Goal: Transaction & Acquisition: Register for event/course

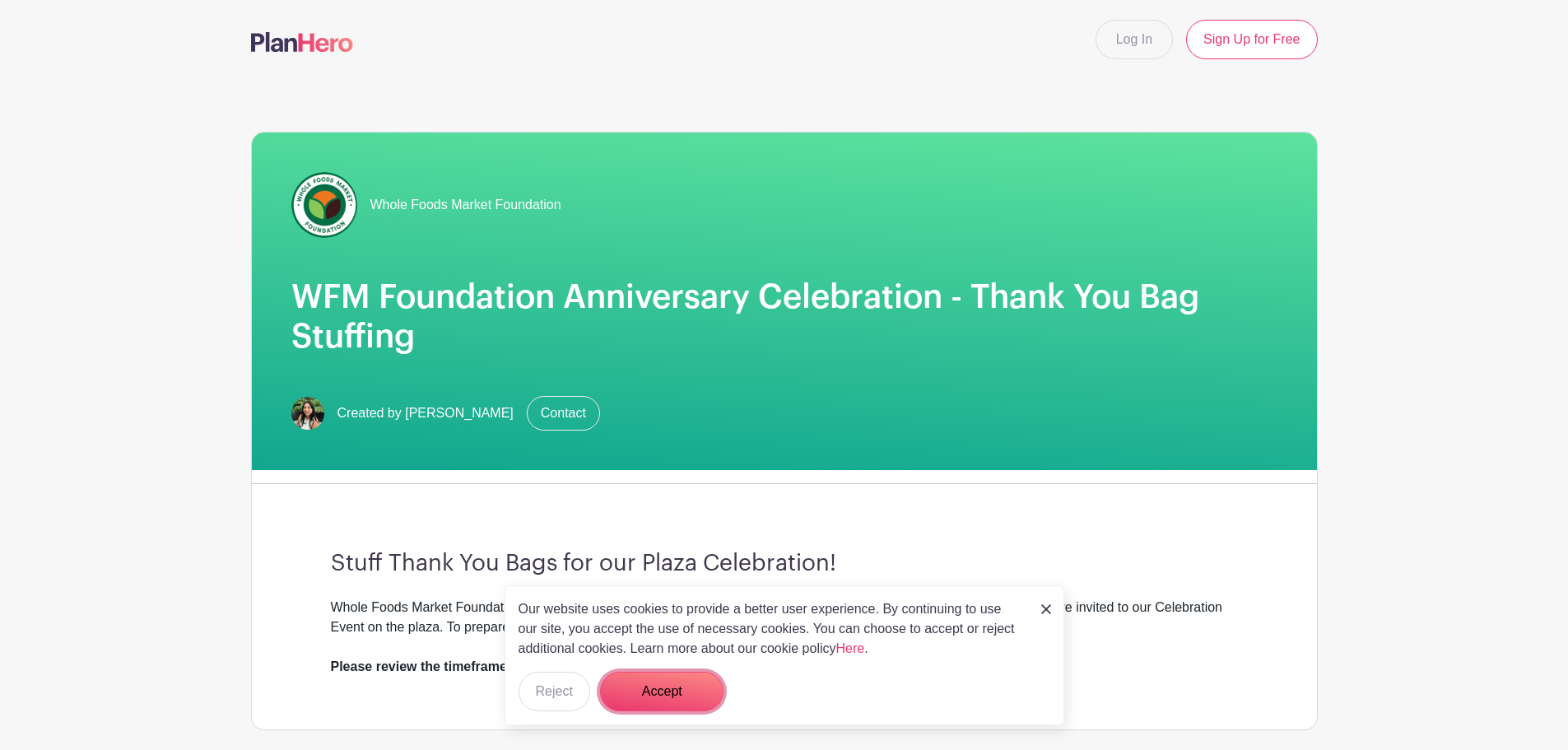
click at [646, 687] on button "Accept" at bounding box center [661, 691] width 123 height 39
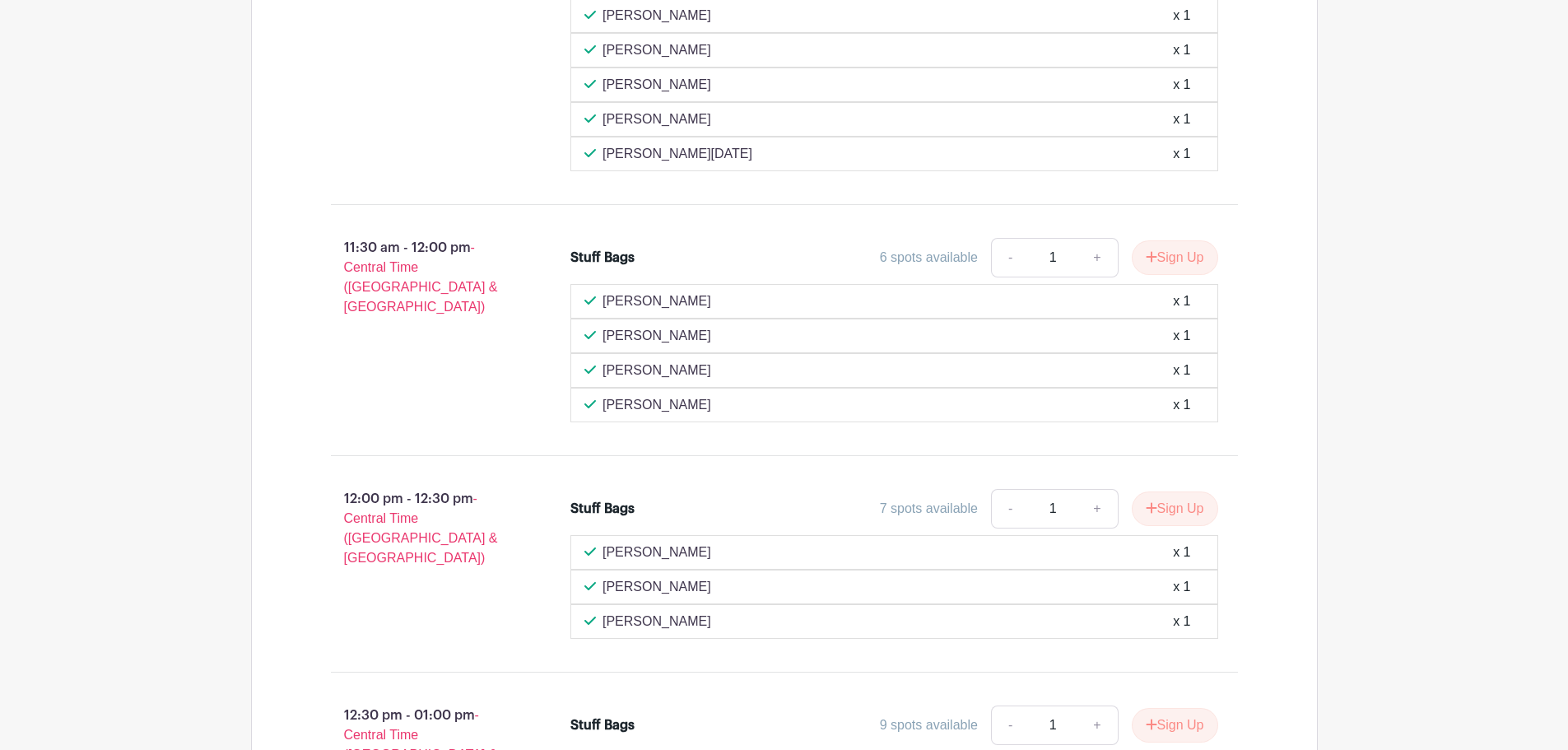
scroll to position [1893, 0]
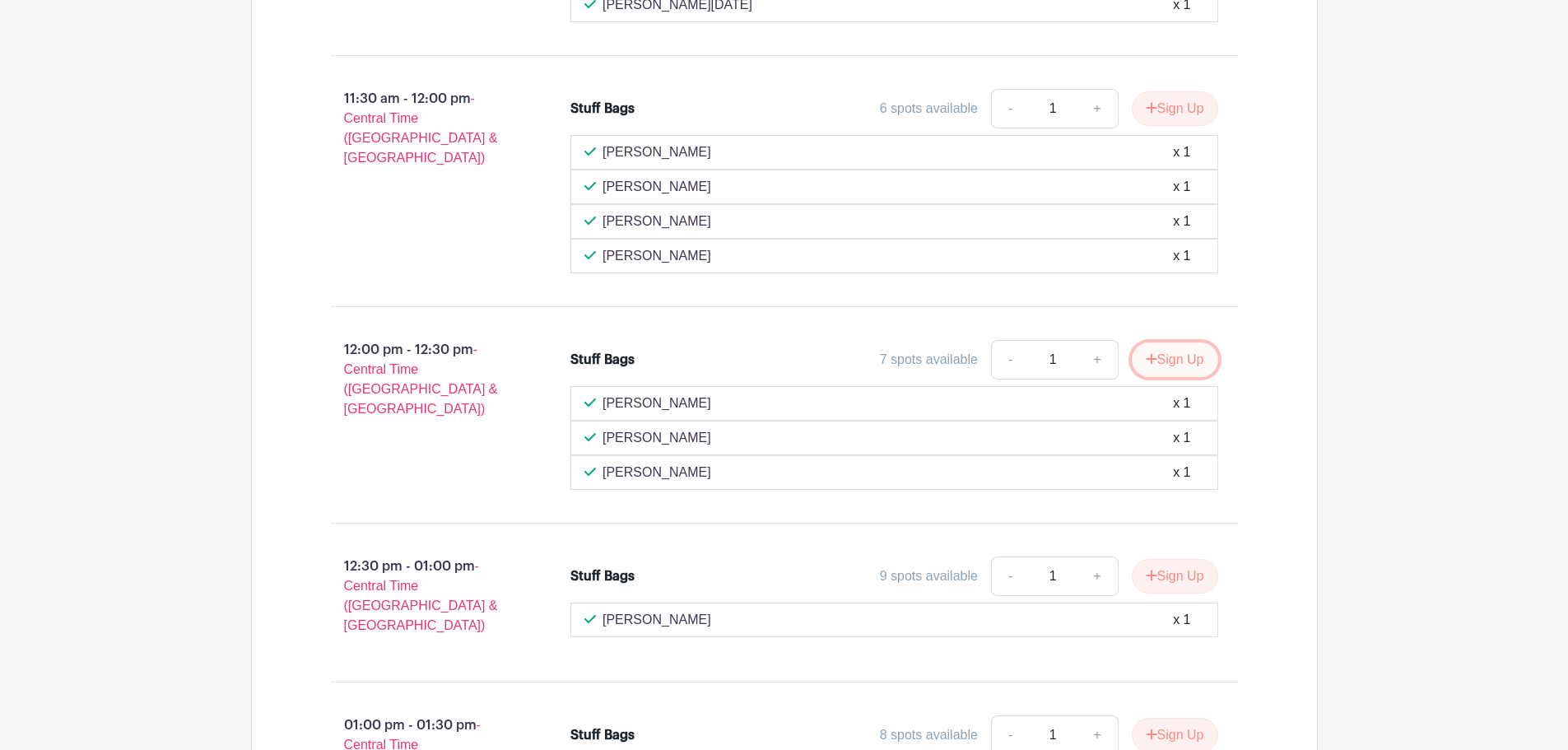
click at [1155, 361] on button "Sign Up" at bounding box center [1175, 360] width 87 height 34
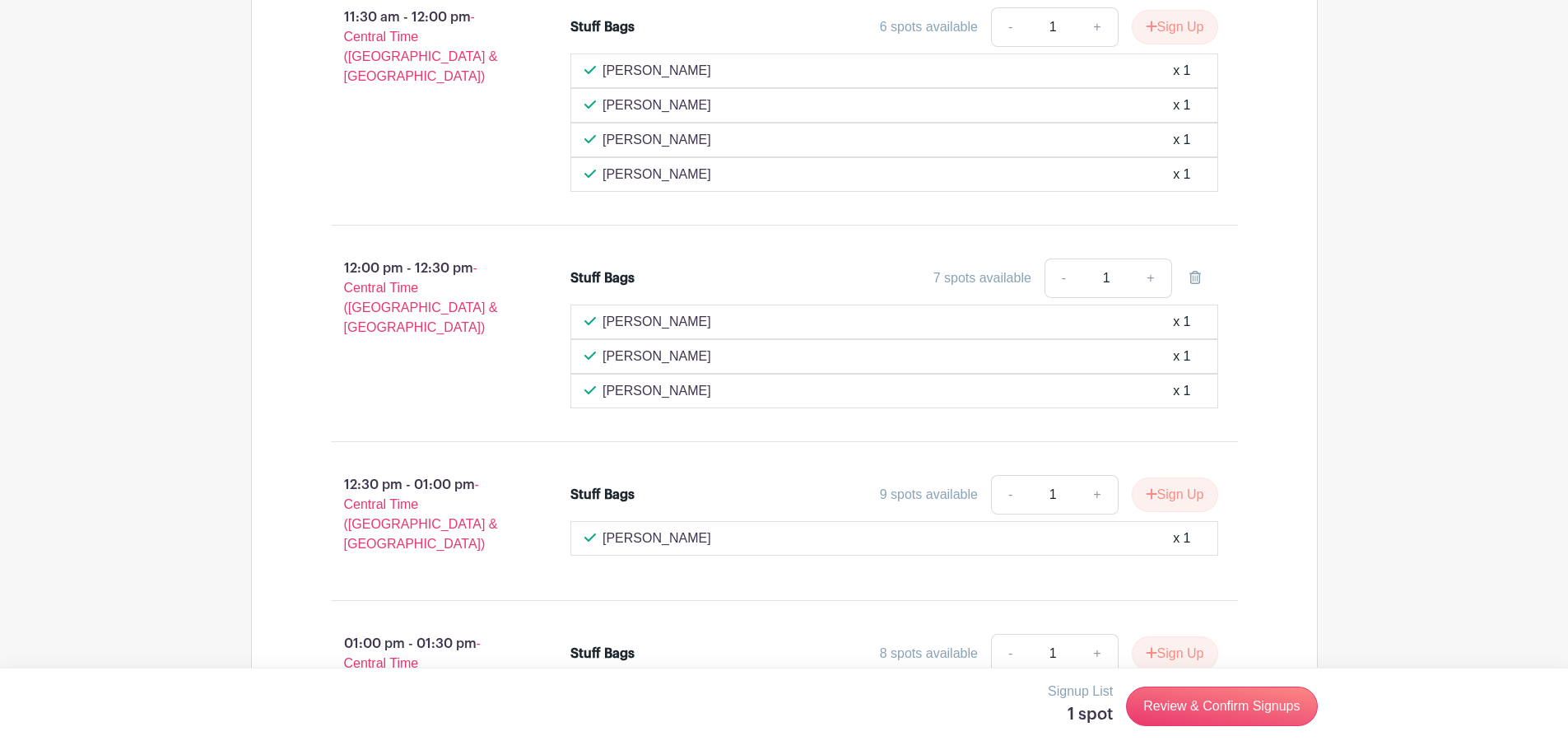
scroll to position [1975, 0]
click at [1205, 705] on link "Review & Confirm Signups" at bounding box center [1222, 705] width 191 height 39
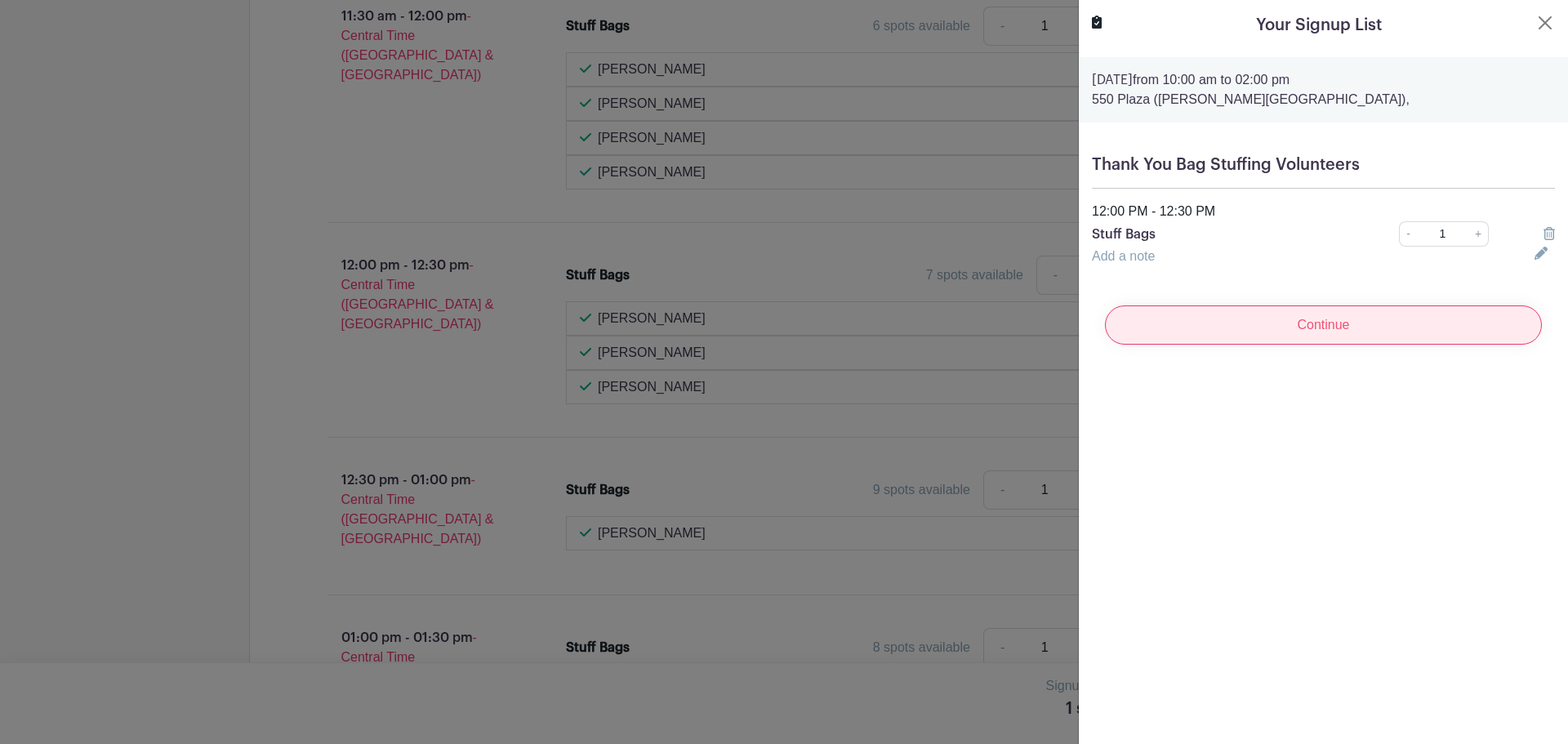
click at [1305, 330] on input "Continue" at bounding box center [1324, 325] width 437 height 39
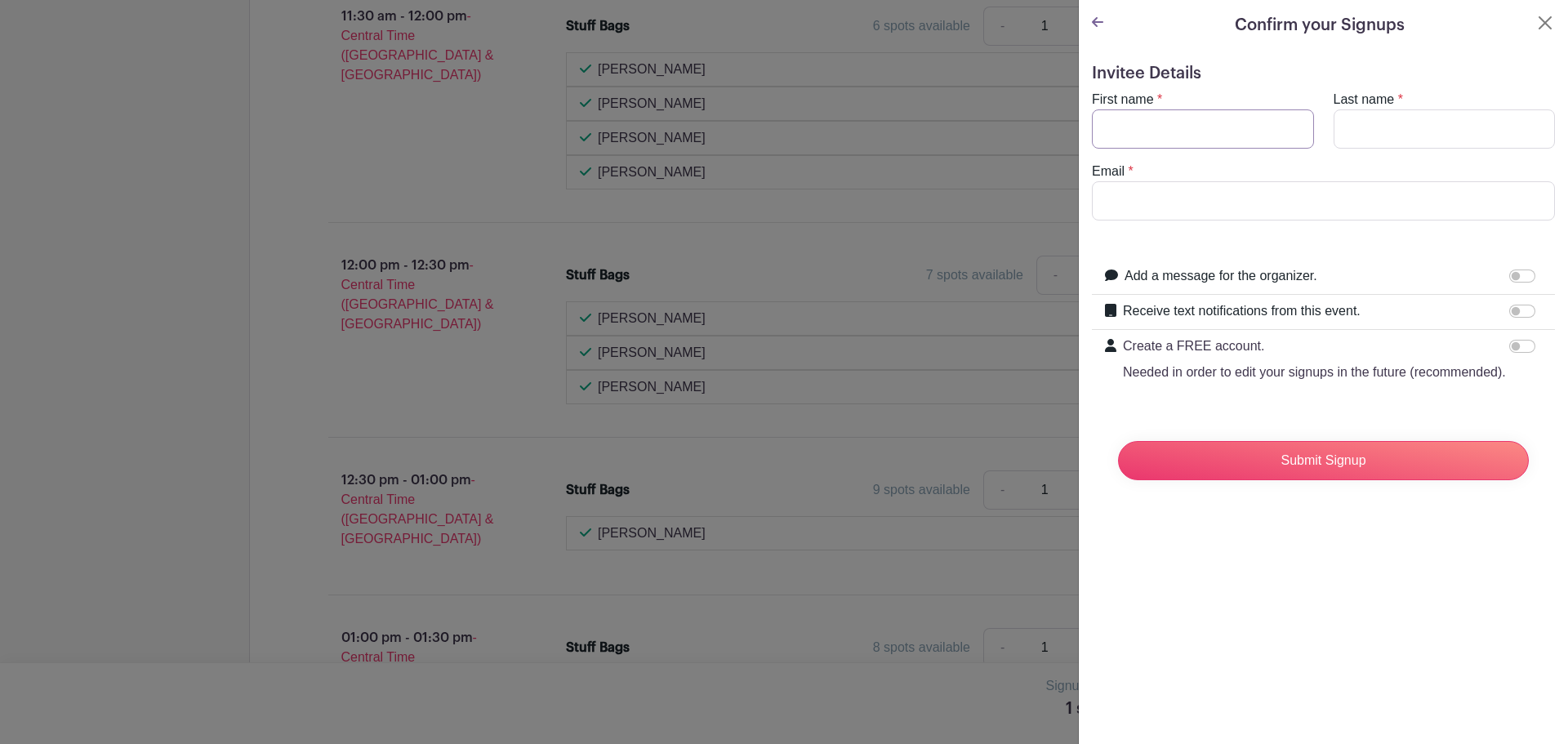
click at [1217, 135] on input "First name" at bounding box center [1203, 129] width 223 height 39
type input "[PERSON_NAME]"
type input "[PERSON_NAME][EMAIL_ADDRESS][PERSON_NAME][DOMAIN_NAME]"
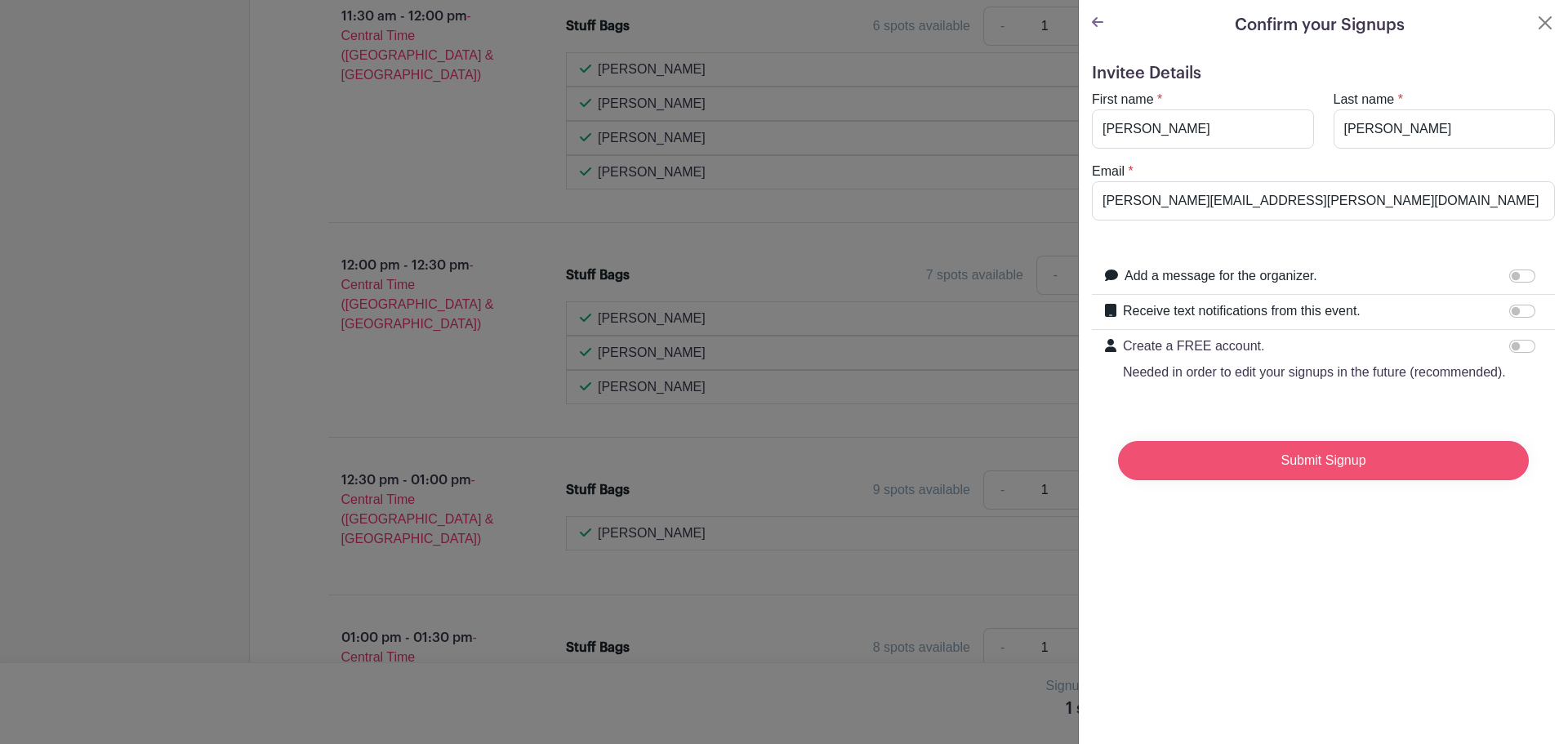
click at [1323, 480] on input "Submit Signup" at bounding box center [1324, 460] width 411 height 39
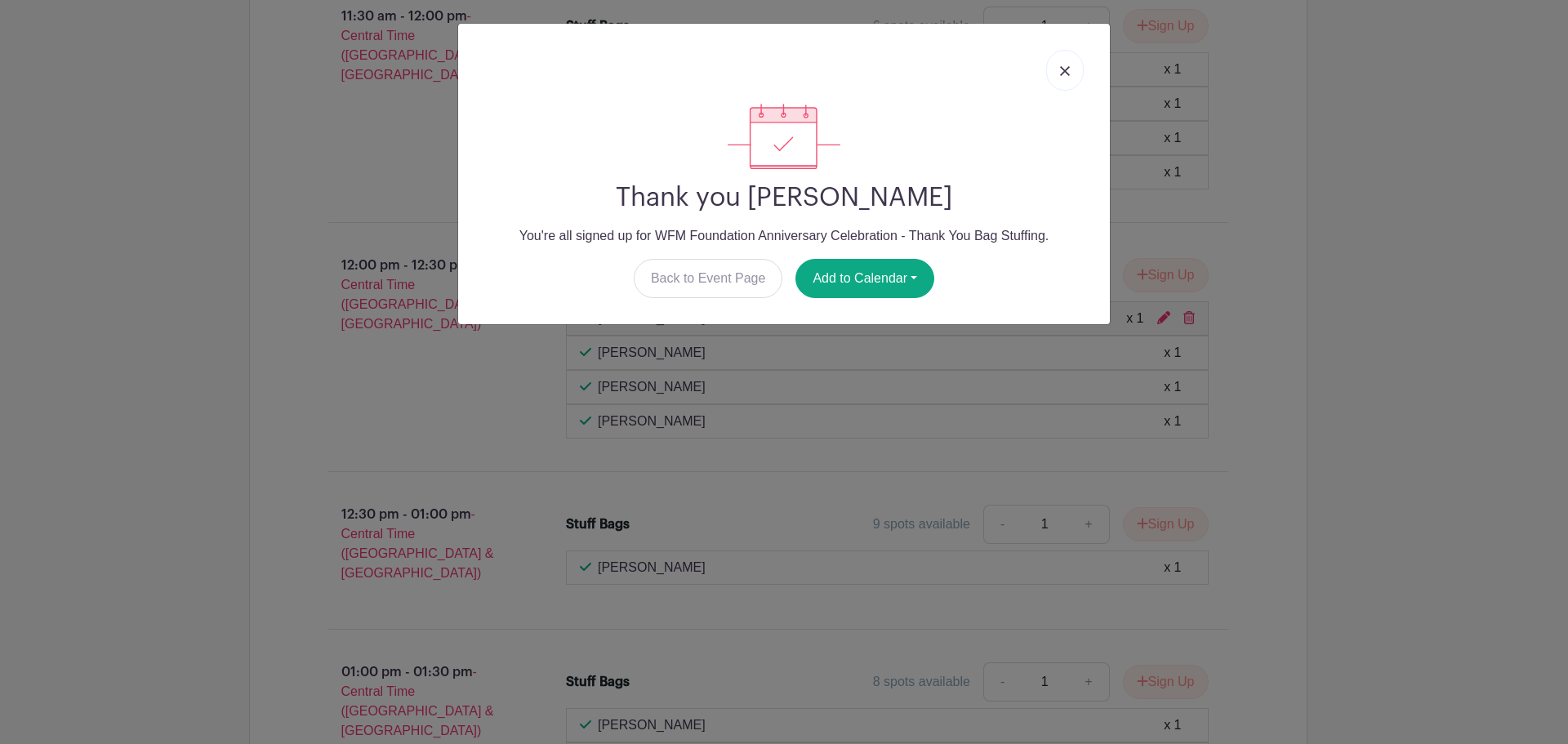
click at [1065, 71] on img at bounding box center [1065, 71] width 9 height 9
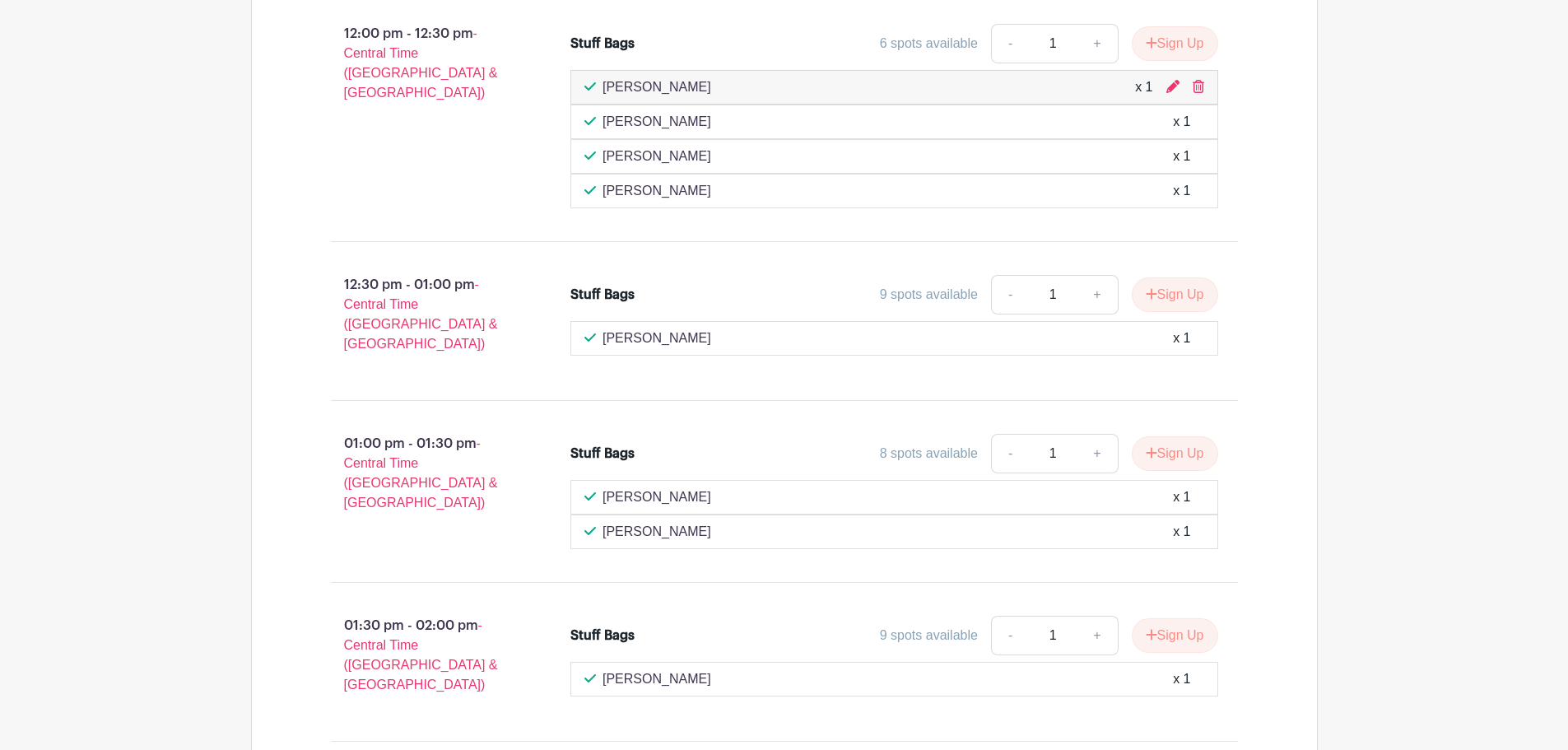
scroll to position [2334, 0]
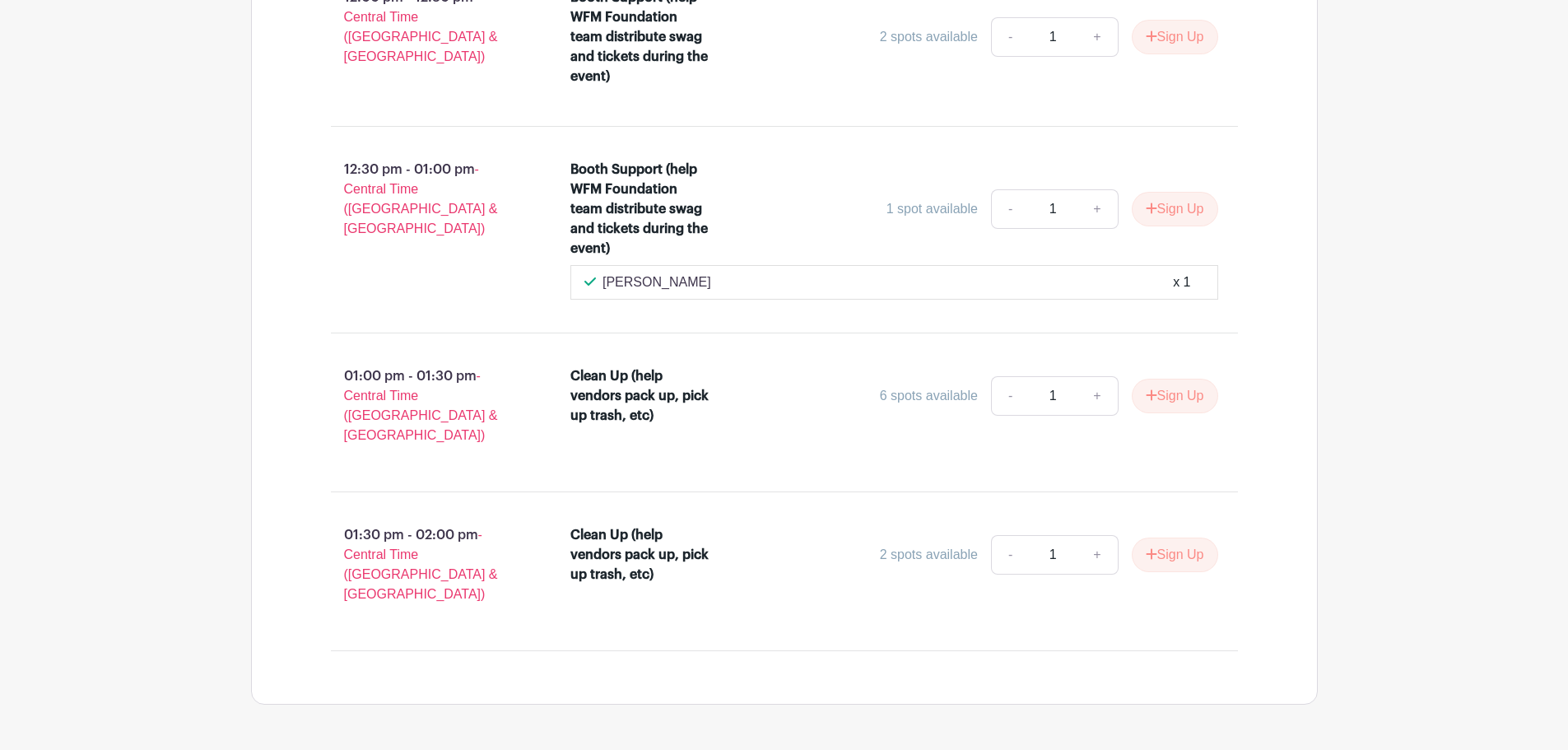
scroll to position [3798, 0]
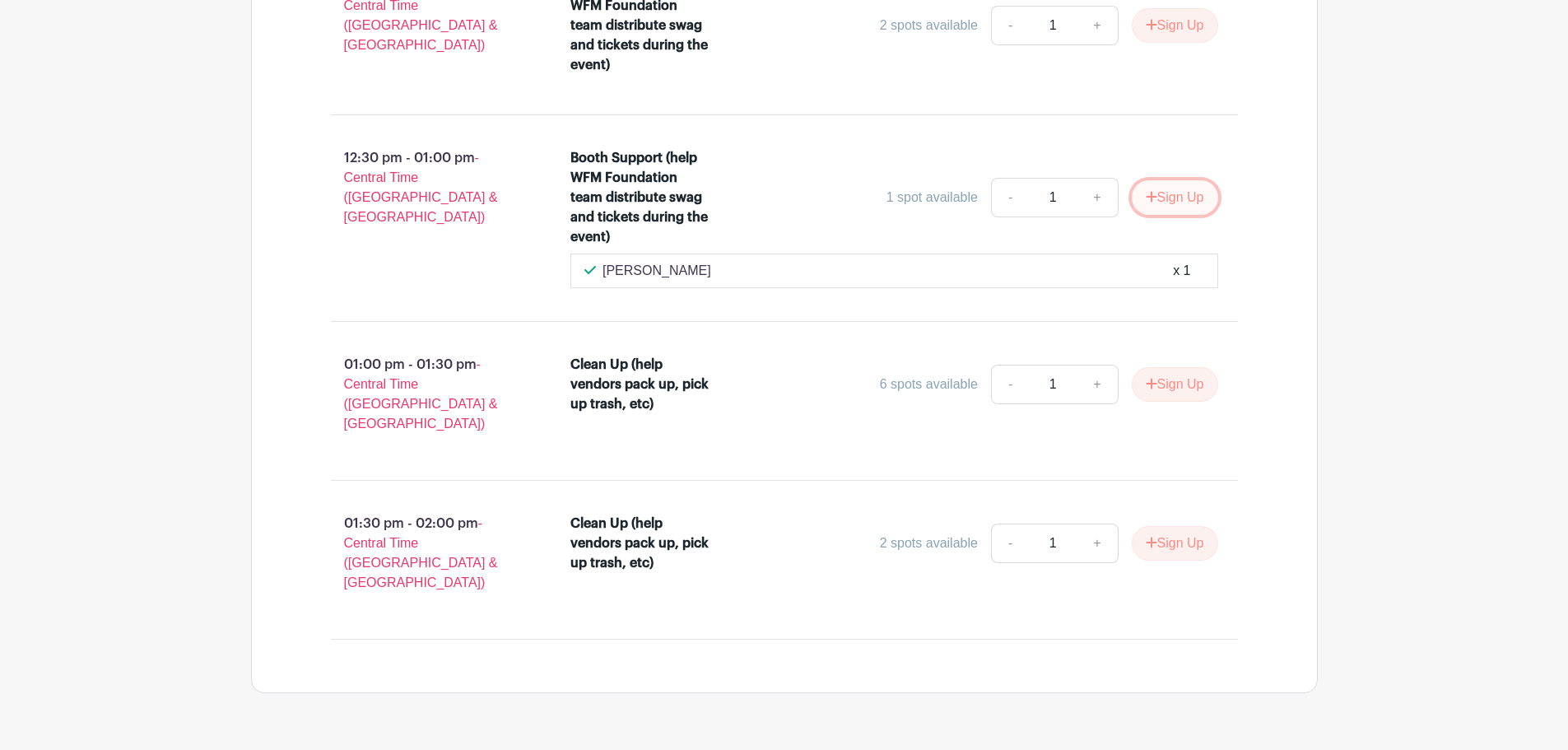
click at [1152, 191] on icon "submit" at bounding box center [1151, 196] width 10 height 10
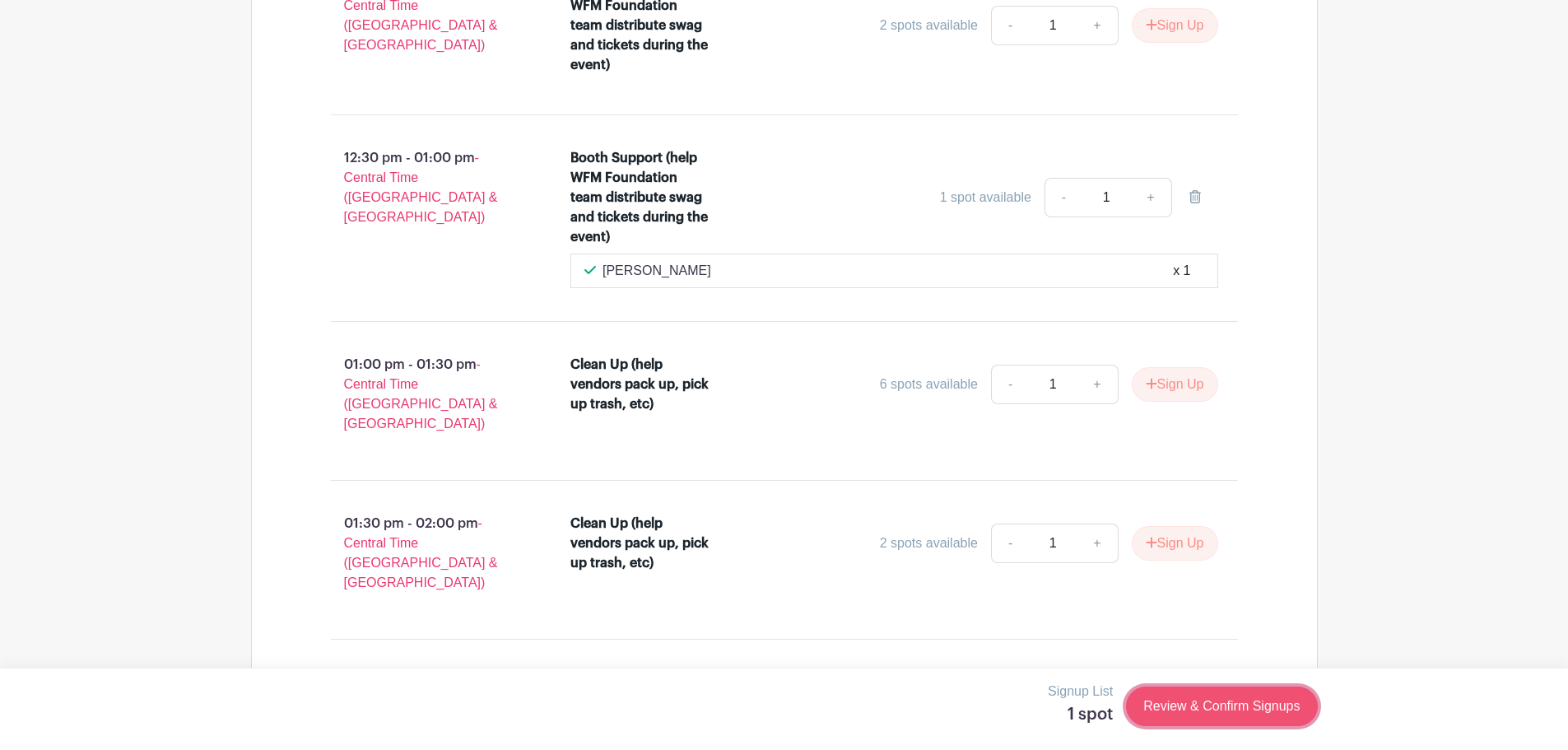
click at [1192, 716] on link "Review & Confirm Signups" at bounding box center [1222, 705] width 191 height 39
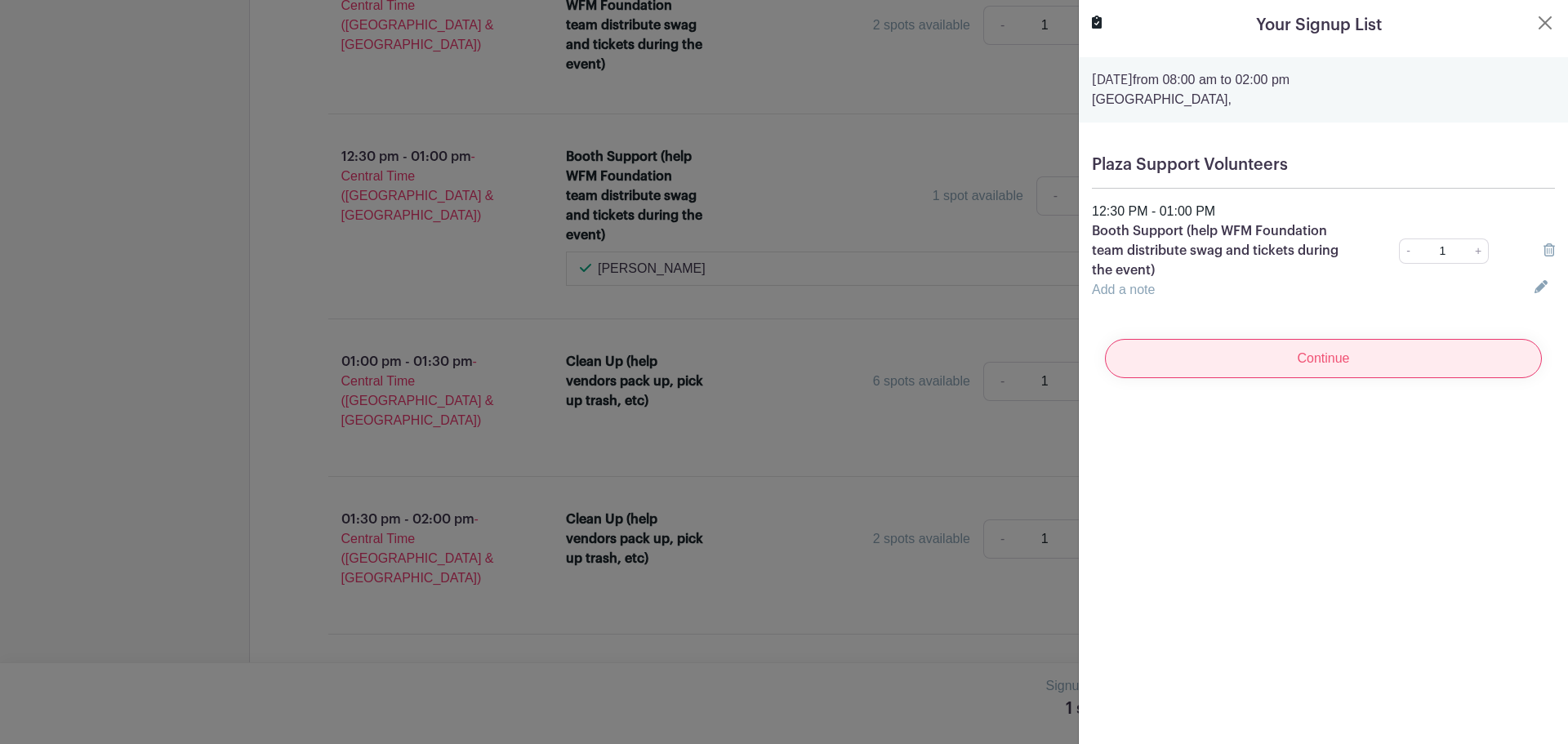
click at [1307, 357] on input "Continue" at bounding box center [1324, 358] width 437 height 39
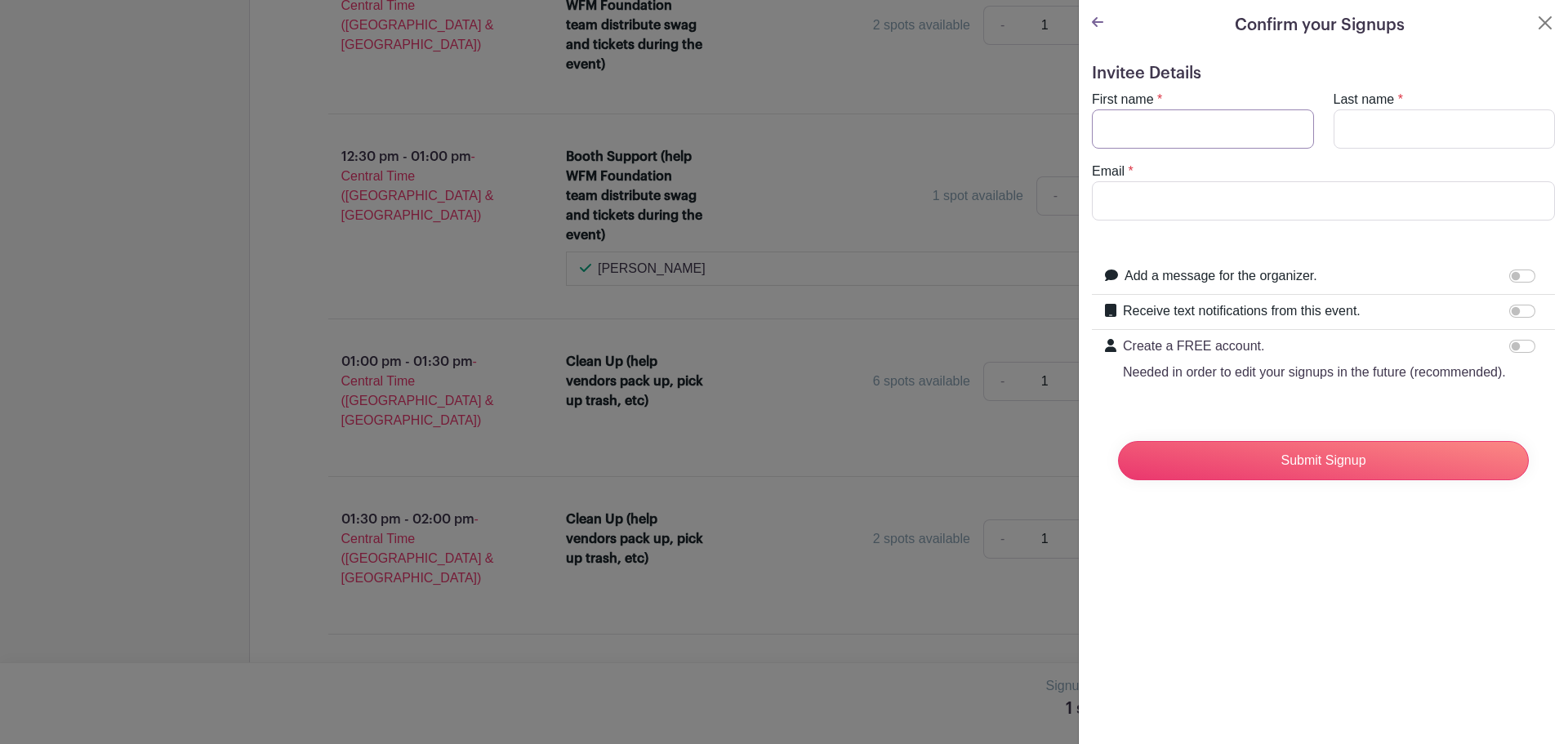
click at [1184, 122] on input "First name" at bounding box center [1203, 129] width 223 height 39
type input "[PERSON_NAME]"
type input "[PERSON_NAME][EMAIL_ADDRESS][PERSON_NAME][DOMAIN_NAME]"
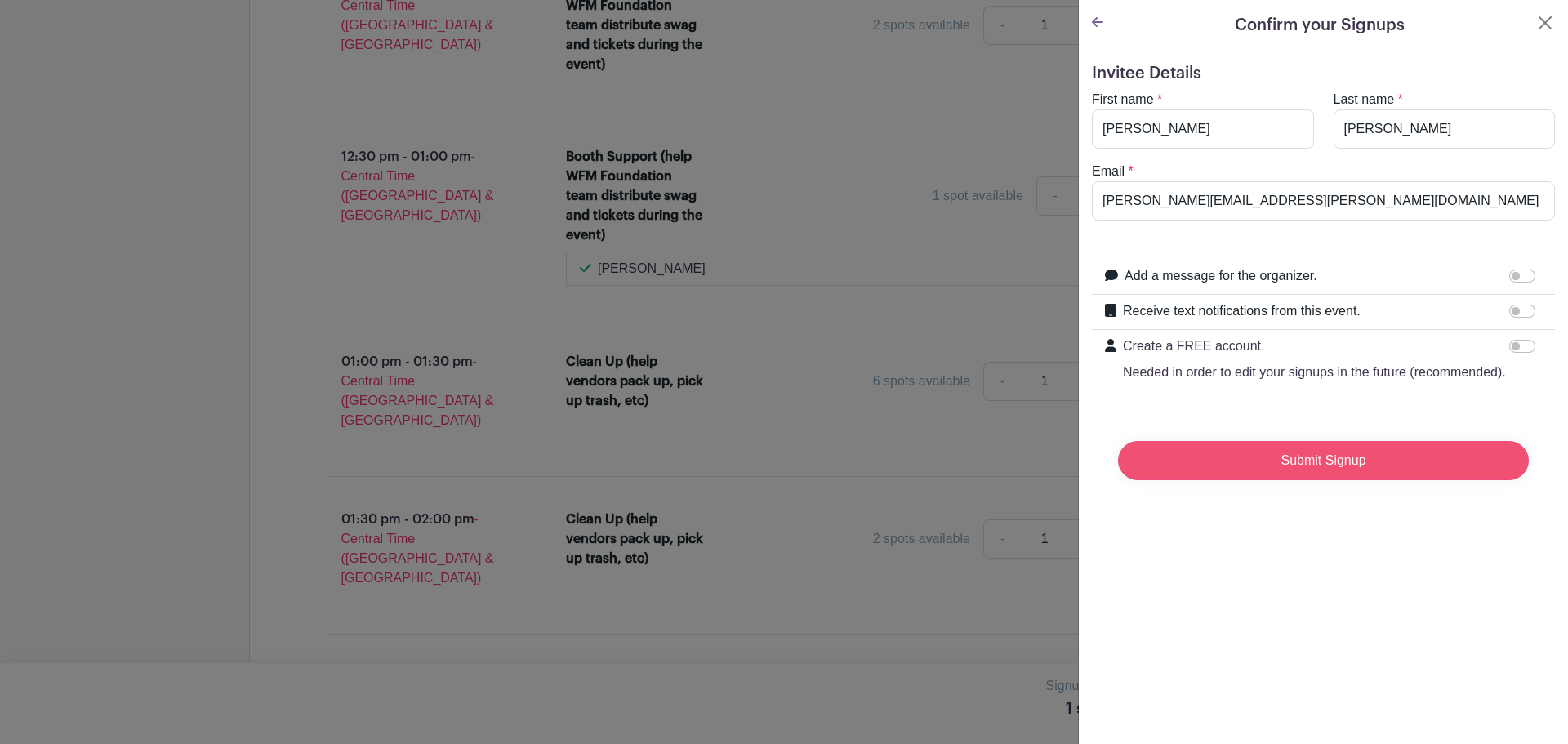
click at [1278, 480] on input "Submit Signup" at bounding box center [1324, 460] width 411 height 39
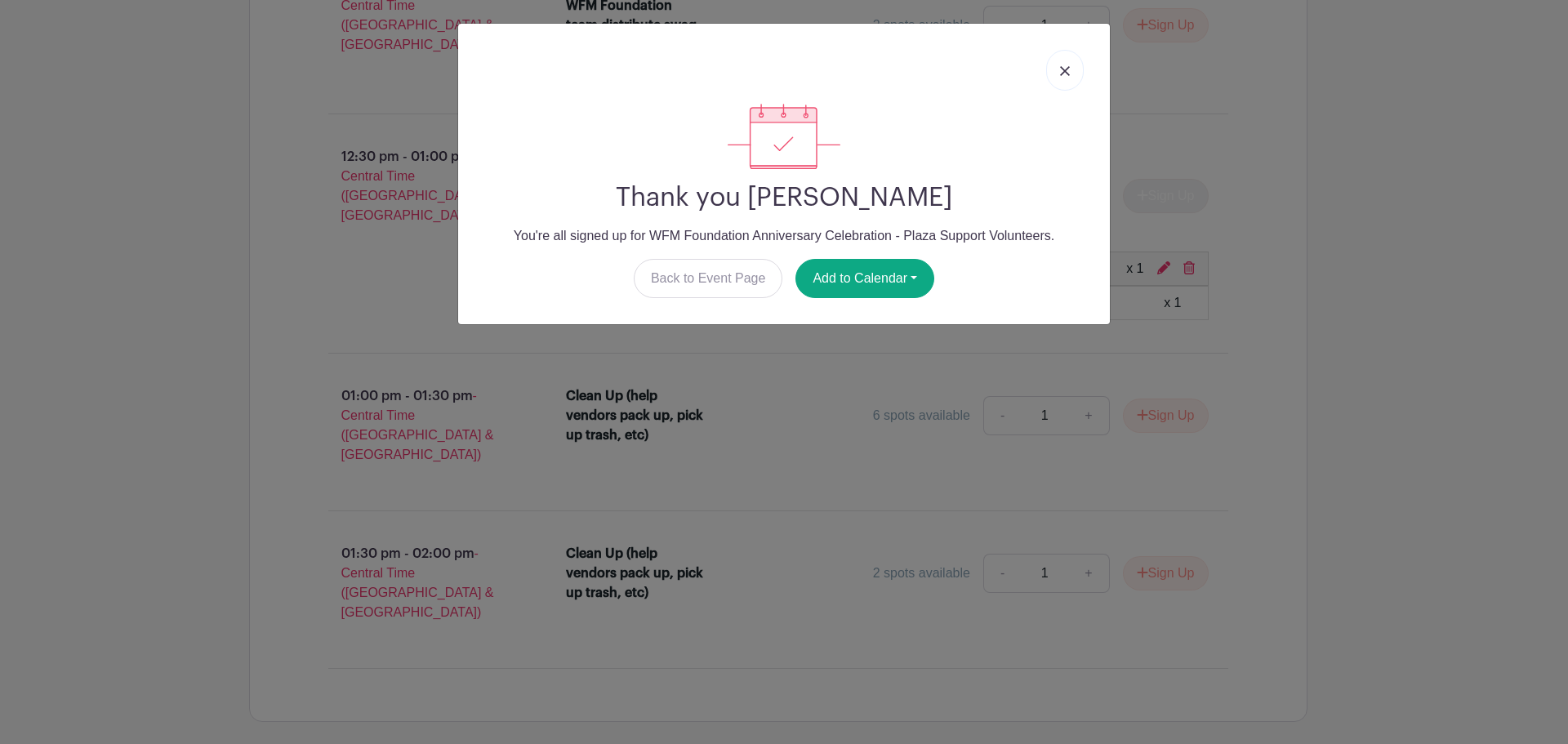
drag, startPoint x: 1069, startPoint y: 75, endPoint x: 1077, endPoint y: 94, distance: 20.6
click at [1069, 75] on img at bounding box center [1065, 71] width 9 height 9
